Goal: Find specific page/section: Find specific page/section

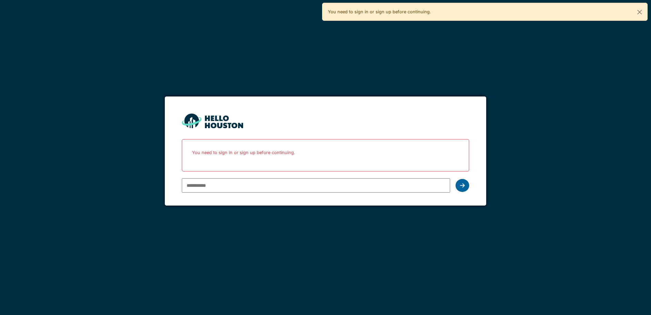
type input "**********"
click at [463, 186] on icon at bounding box center [462, 185] width 5 height 5
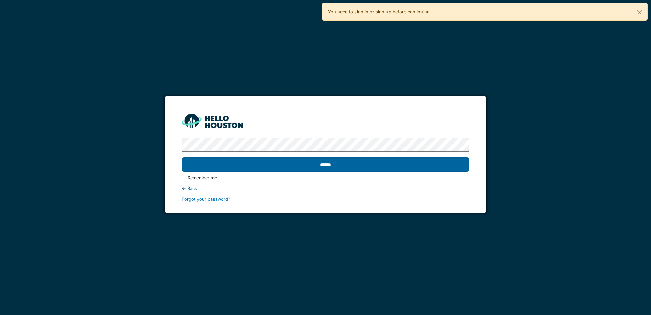
click at [329, 162] on input "******" at bounding box center [325, 164] width 287 height 14
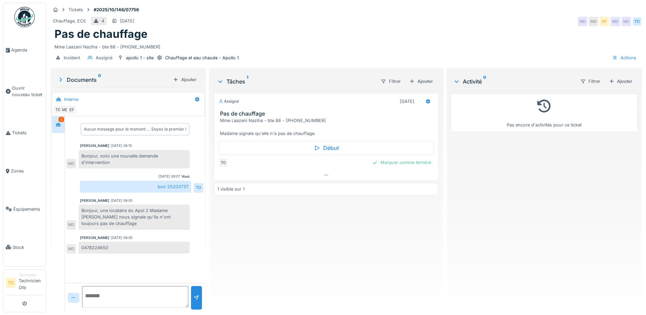
scroll to position [5, 0]
